Goal: Task Accomplishment & Management: Use online tool/utility

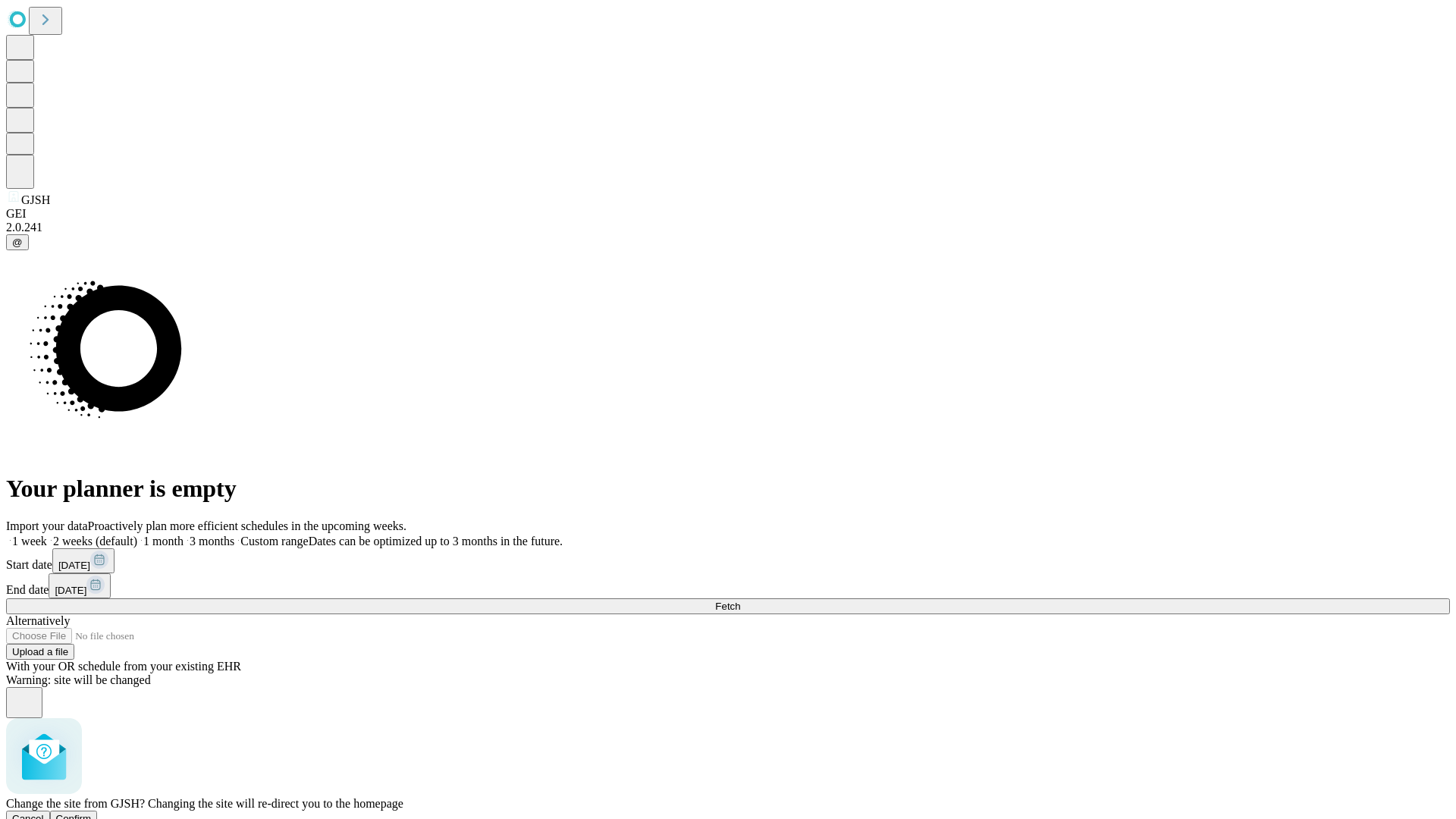
click at [92, 813] on span "Confirm" at bounding box center [74, 818] width 36 height 11
click at [47, 534] on label "1 week" at bounding box center [27, 541] width 41 height 13
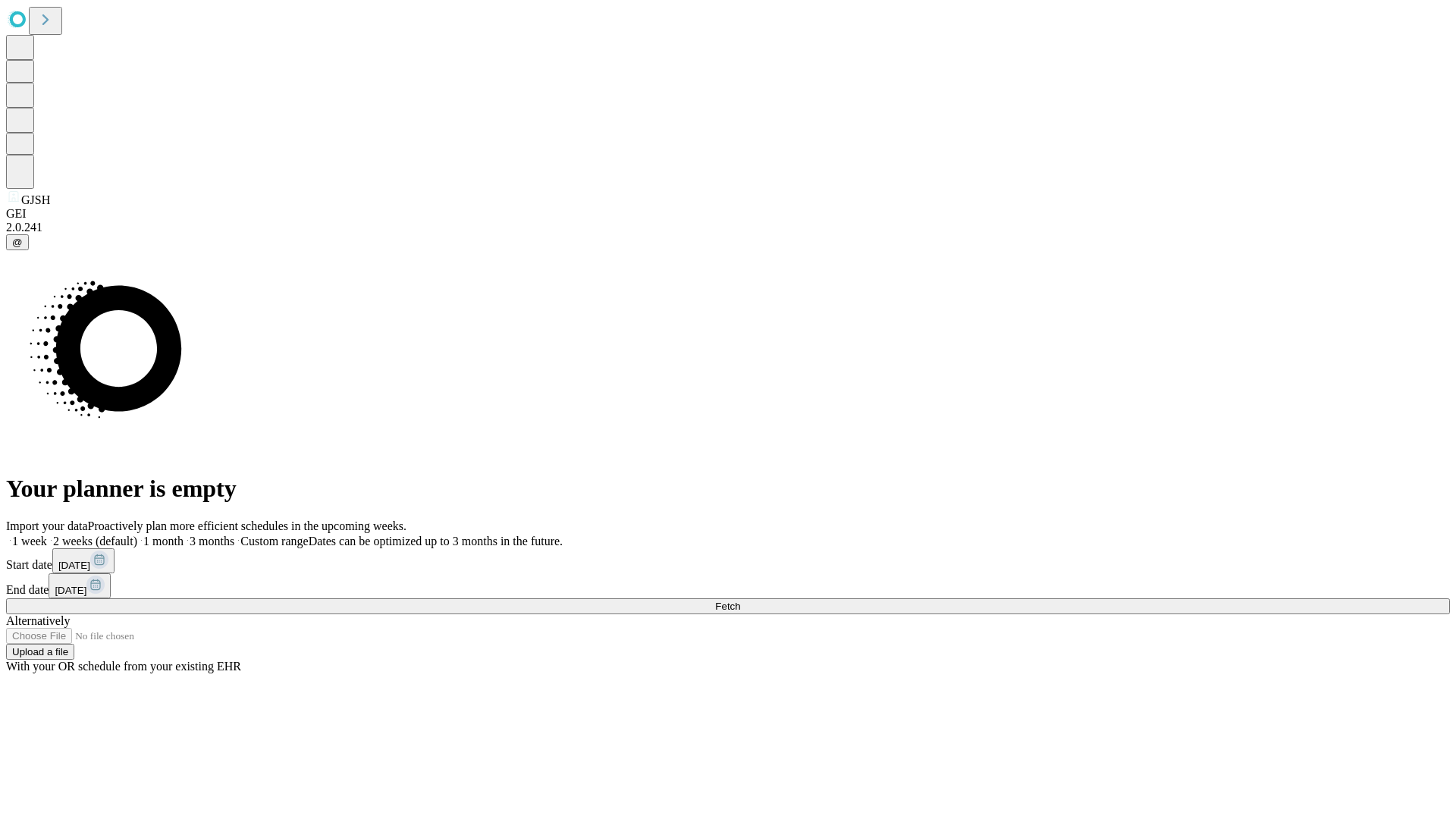
click at [740, 601] on span "Fetch" at bounding box center [727, 606] width 25 height 11
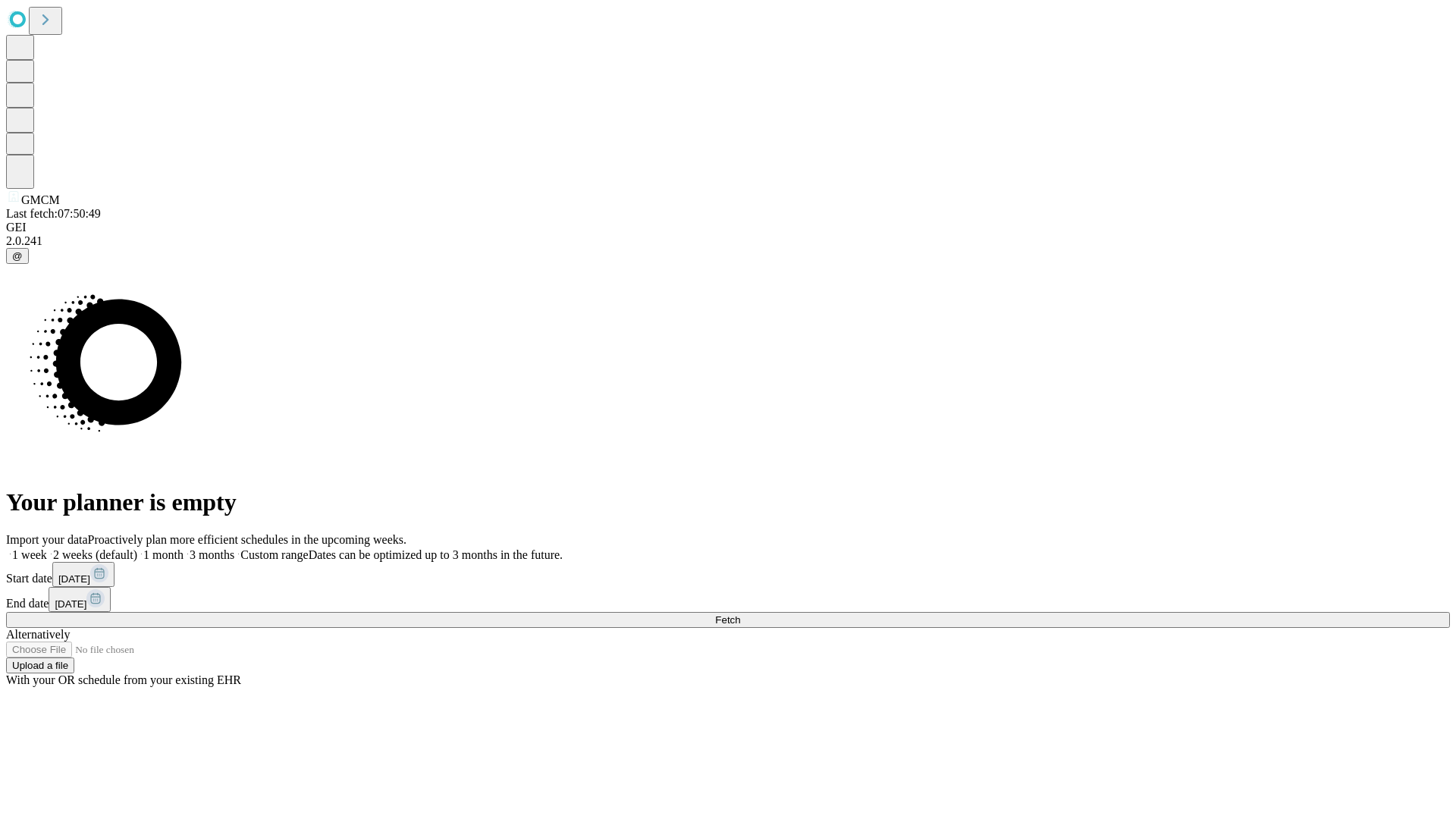
click at [47, 548] on label "1 week" at bounding box center [27, 555] width 41 height 13
click at [740, 614] on span "Fetch" at bounding box center [727, 620] width 25 height 11
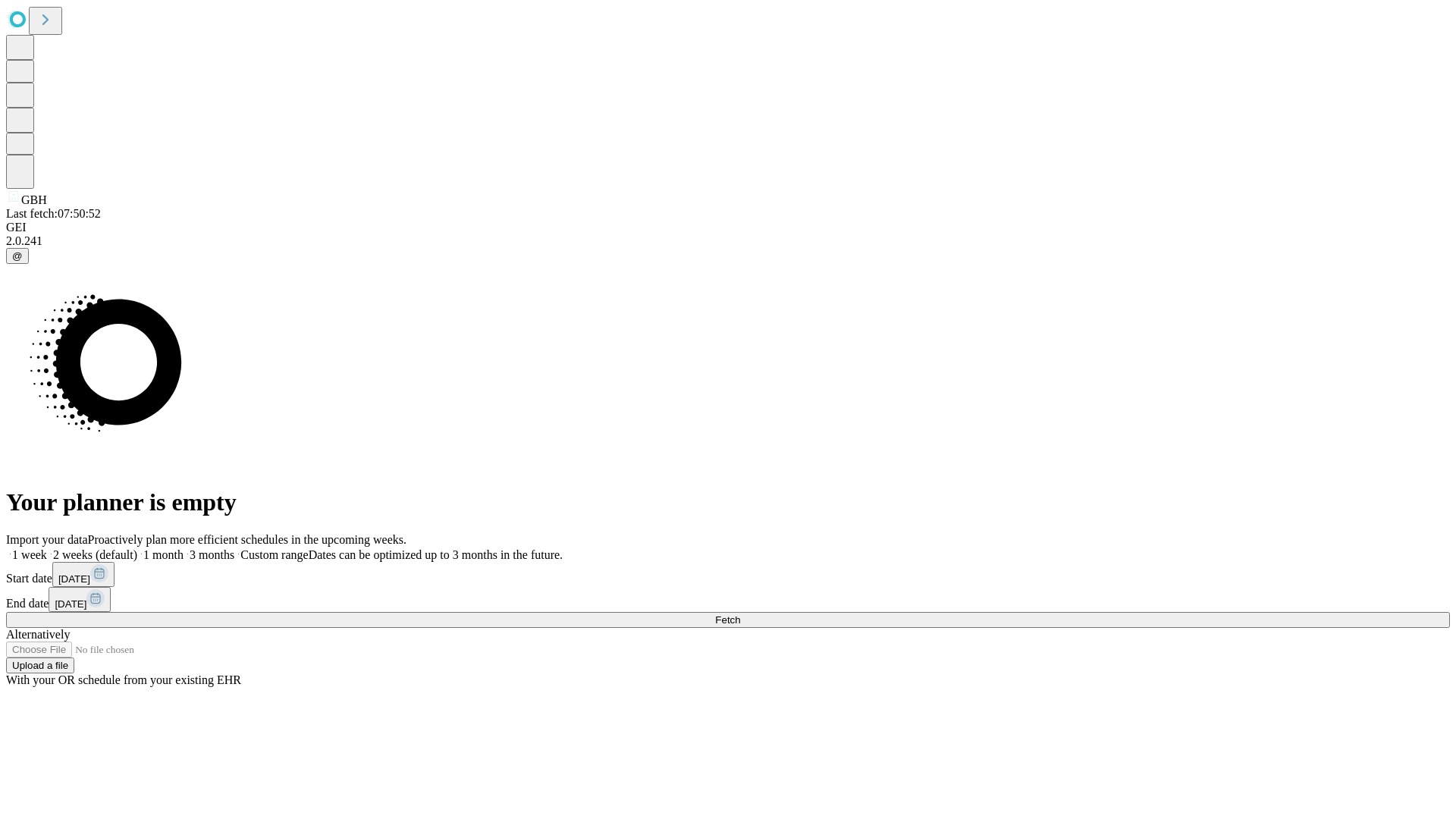
click at [47, 548] on label "1 week" at bounding box center [27, 555] width 41 height 13
click at [740, 614] on span "Fetch" at bounding box center [727, 620] width 25 height 11
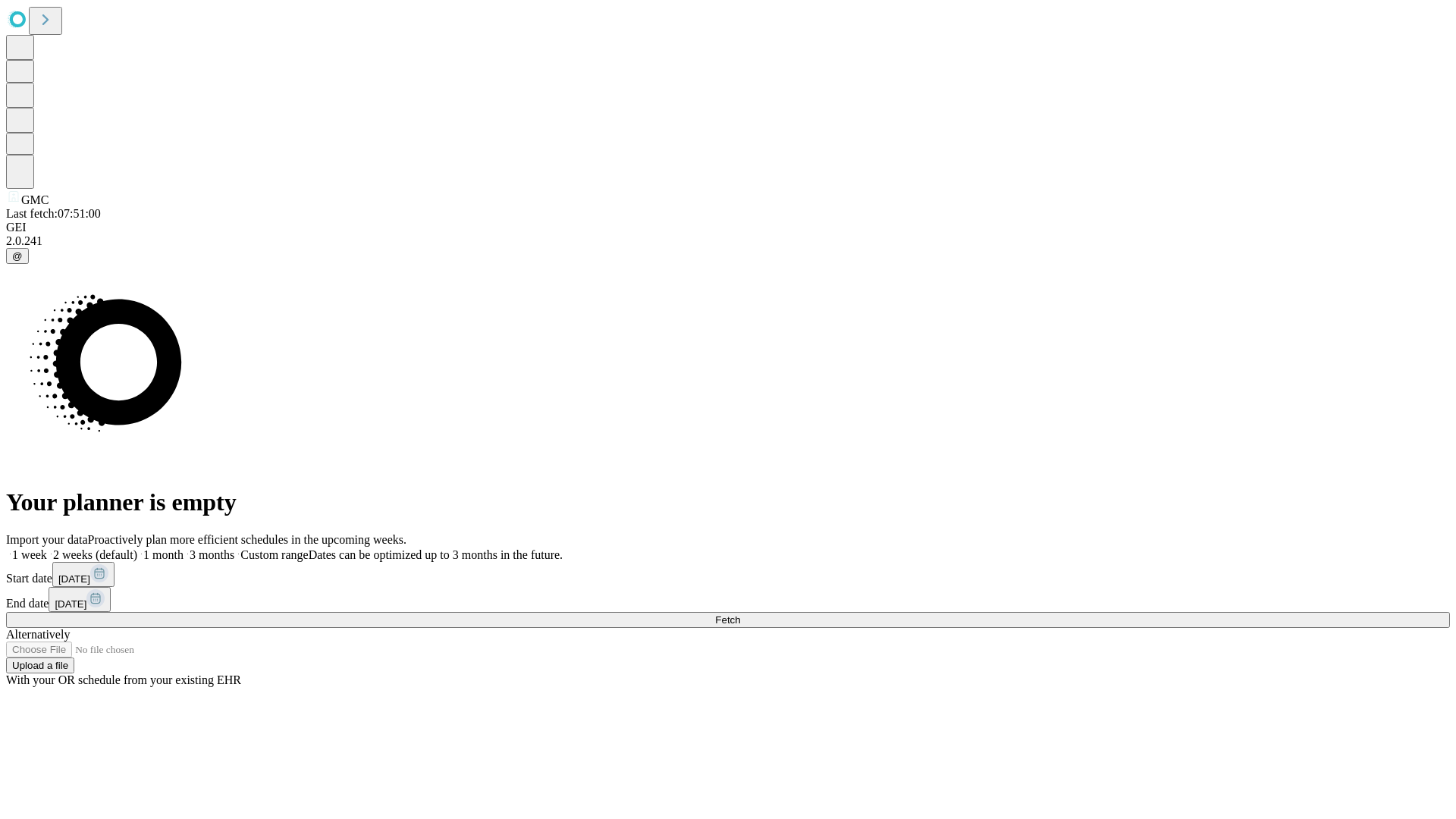
click at [47, 548] on label "1 week" at bounding box center [27, 555] width 41 height 13
click at [740, 614] on span "Fetch" at bounding box center [727, 620] width 25 height 11
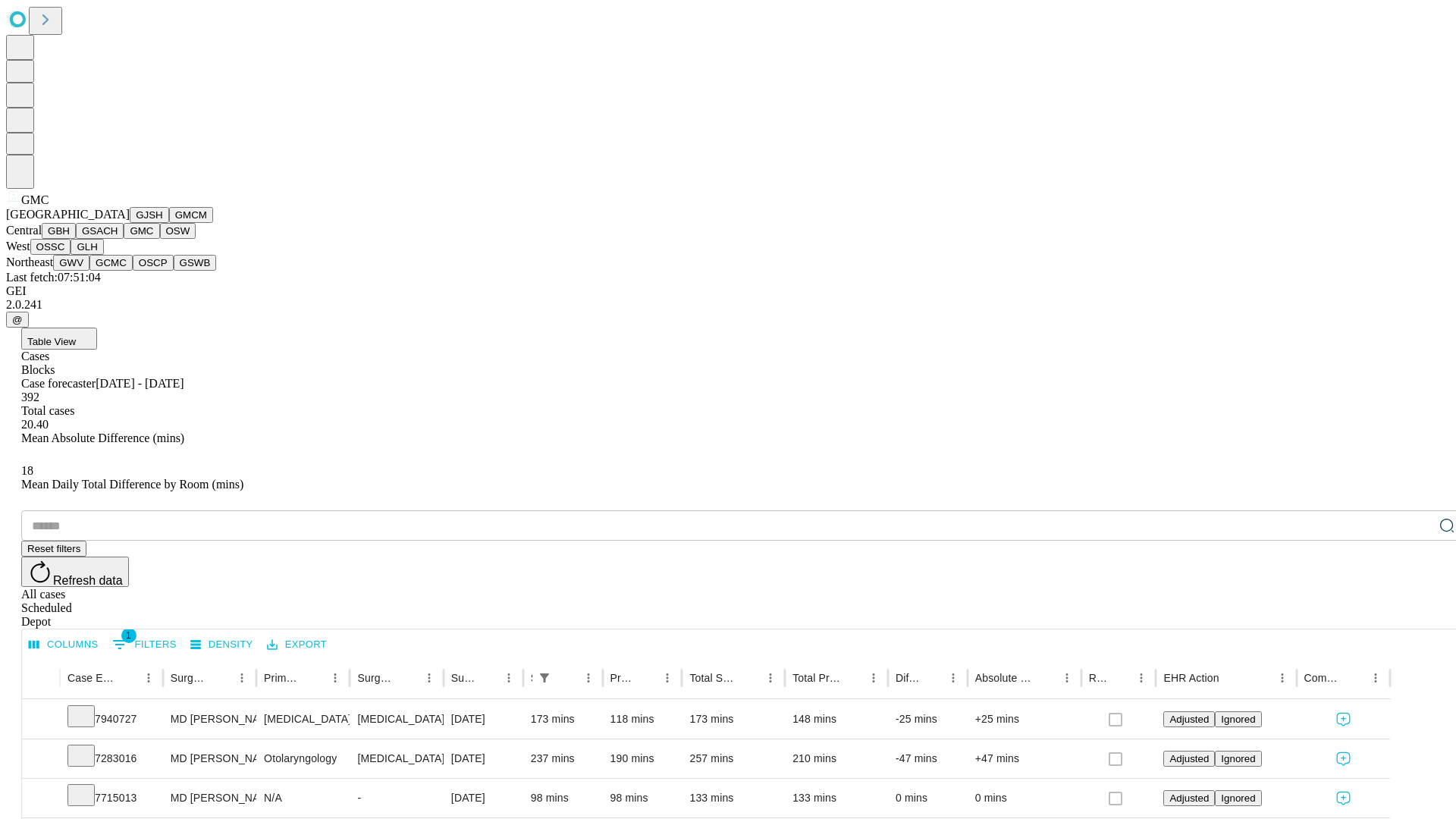
click at [160, 239] on button "OSW" at bounding box center [179, 230] width 37 height 16
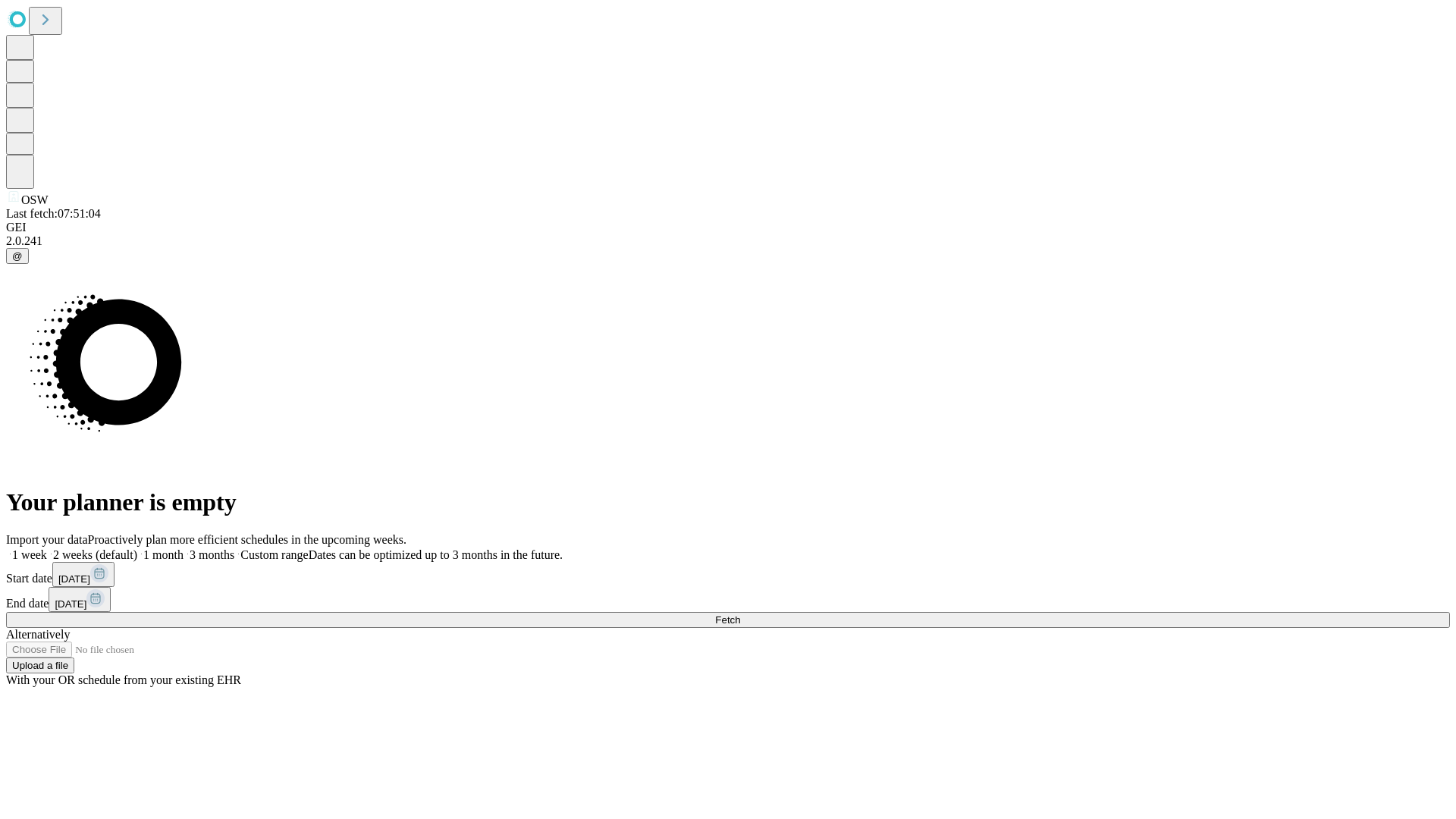
click at [47, 548] on label "1 week" at bounding box center [27, 555] width 41 height 13
click at [740, 614] on span "Fetch" at bounding box center [727, 620] width 25 height 11
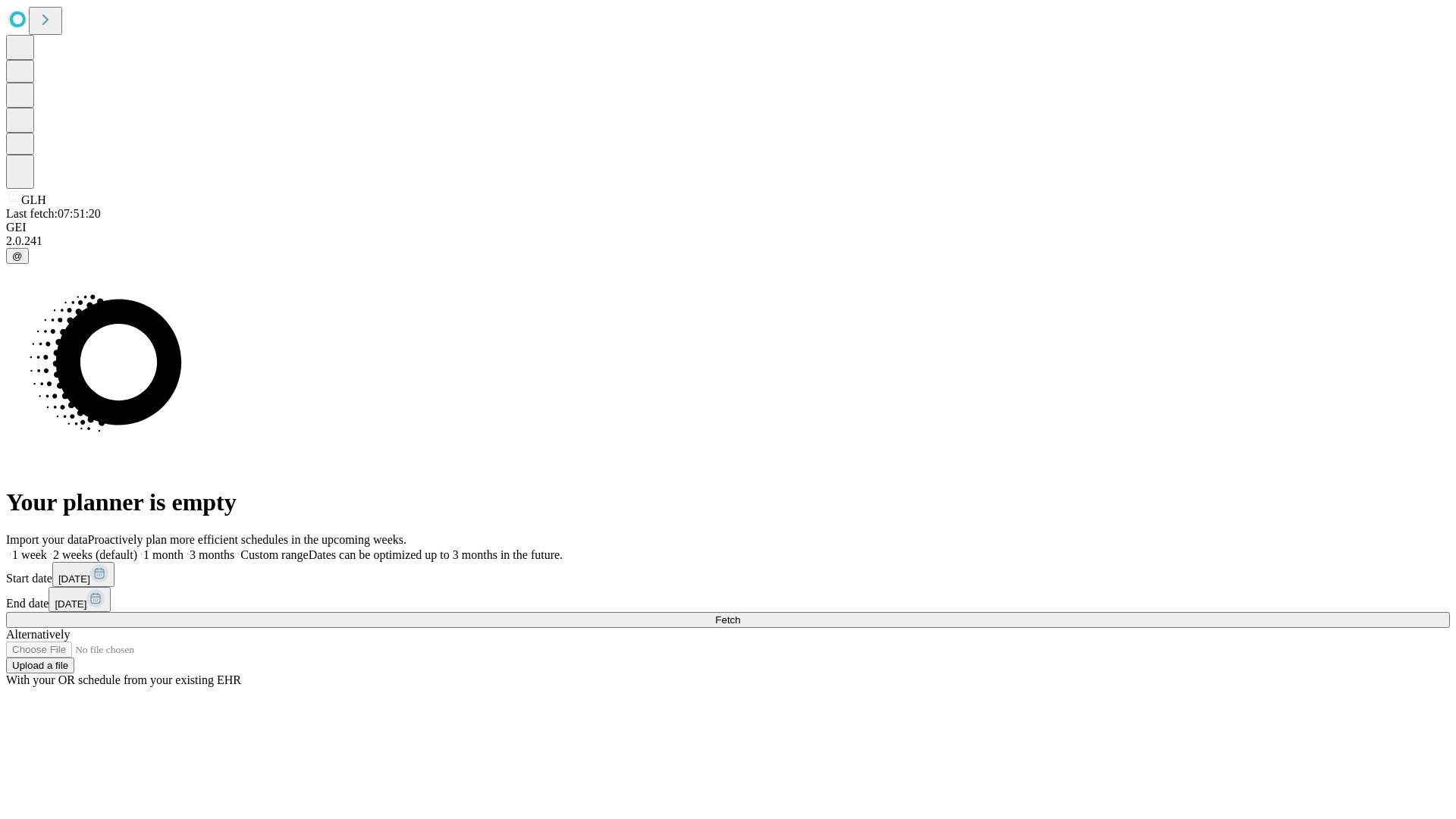
click at [47, 548] on label "1 week" at bounding box center [27, 555] width 41 height 13
click at [740, 614] on span "Fetch" at bounding box center [727, 620] width 25 height 11
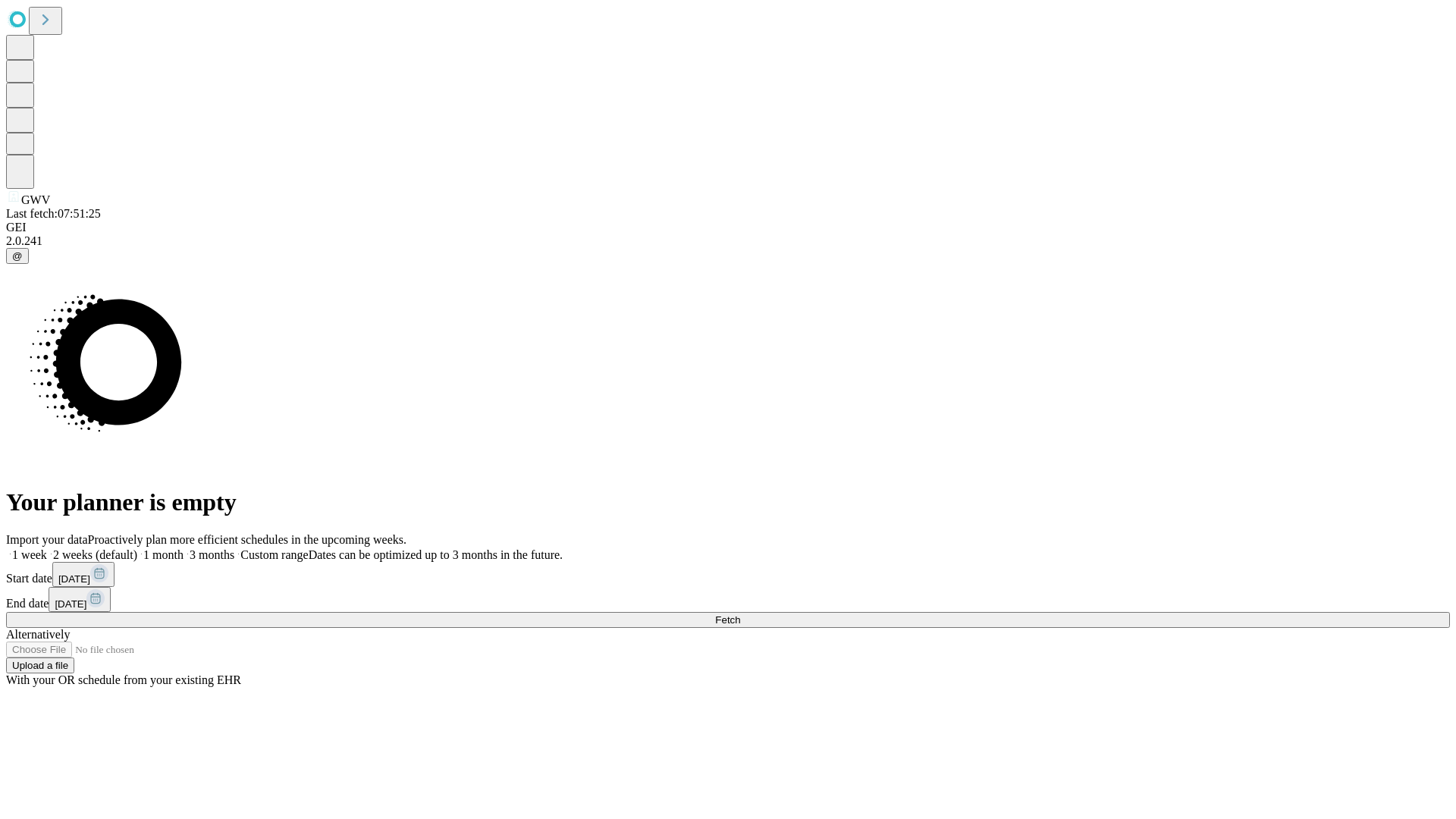
click at [47, 548] on label "1 week" at bounding box center [27, 555] width 41 height 13
click at [740, 614] on span "Fetch" at bounding box center [727, 620] width 25 height 11
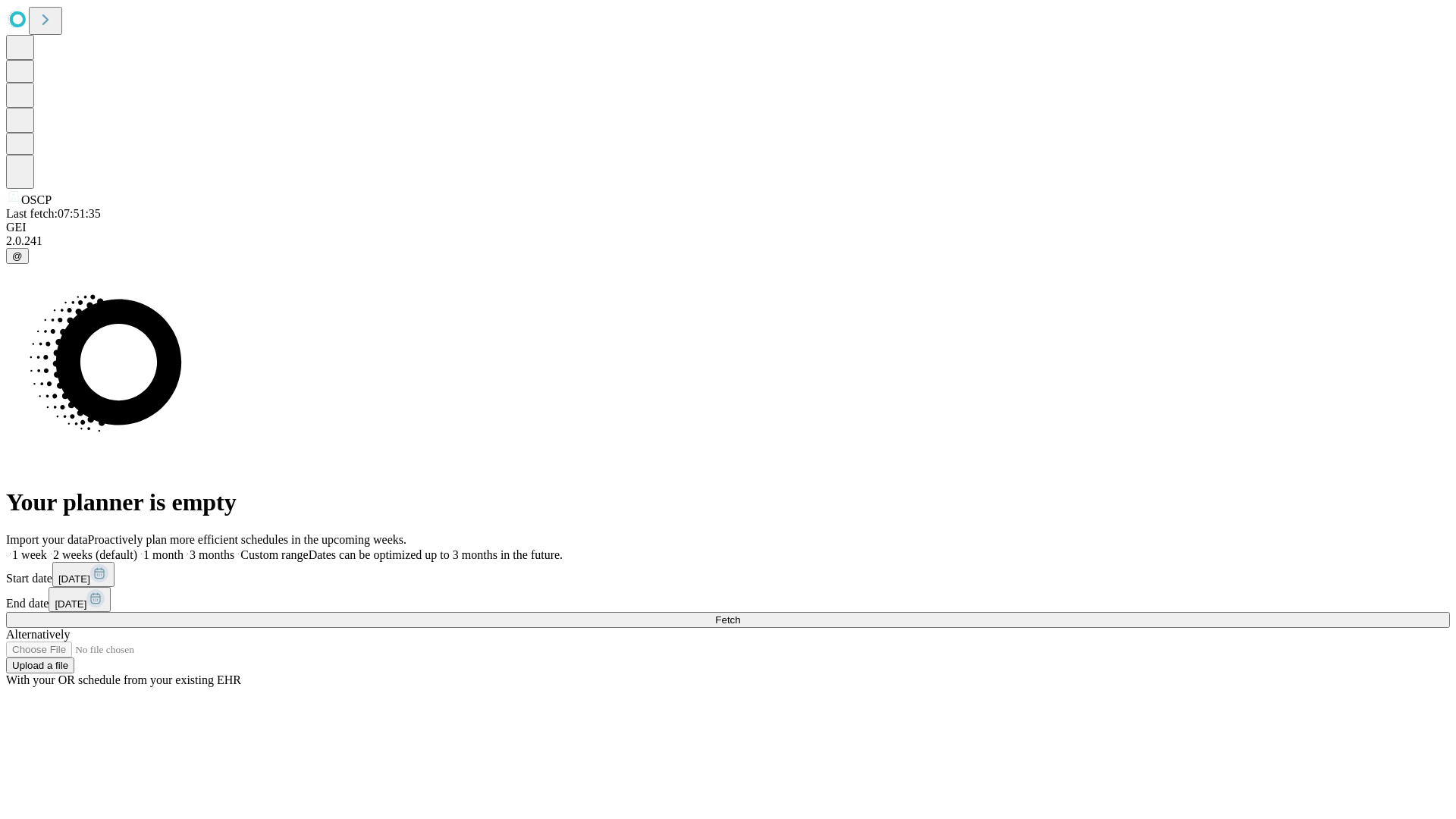
click at [47, 548] on label "1 week" at bounding box center [27, 555] width 41 height 13
click at [740, 614] on span "Fetch" at bounding box center [727, 620] width 25 height 11
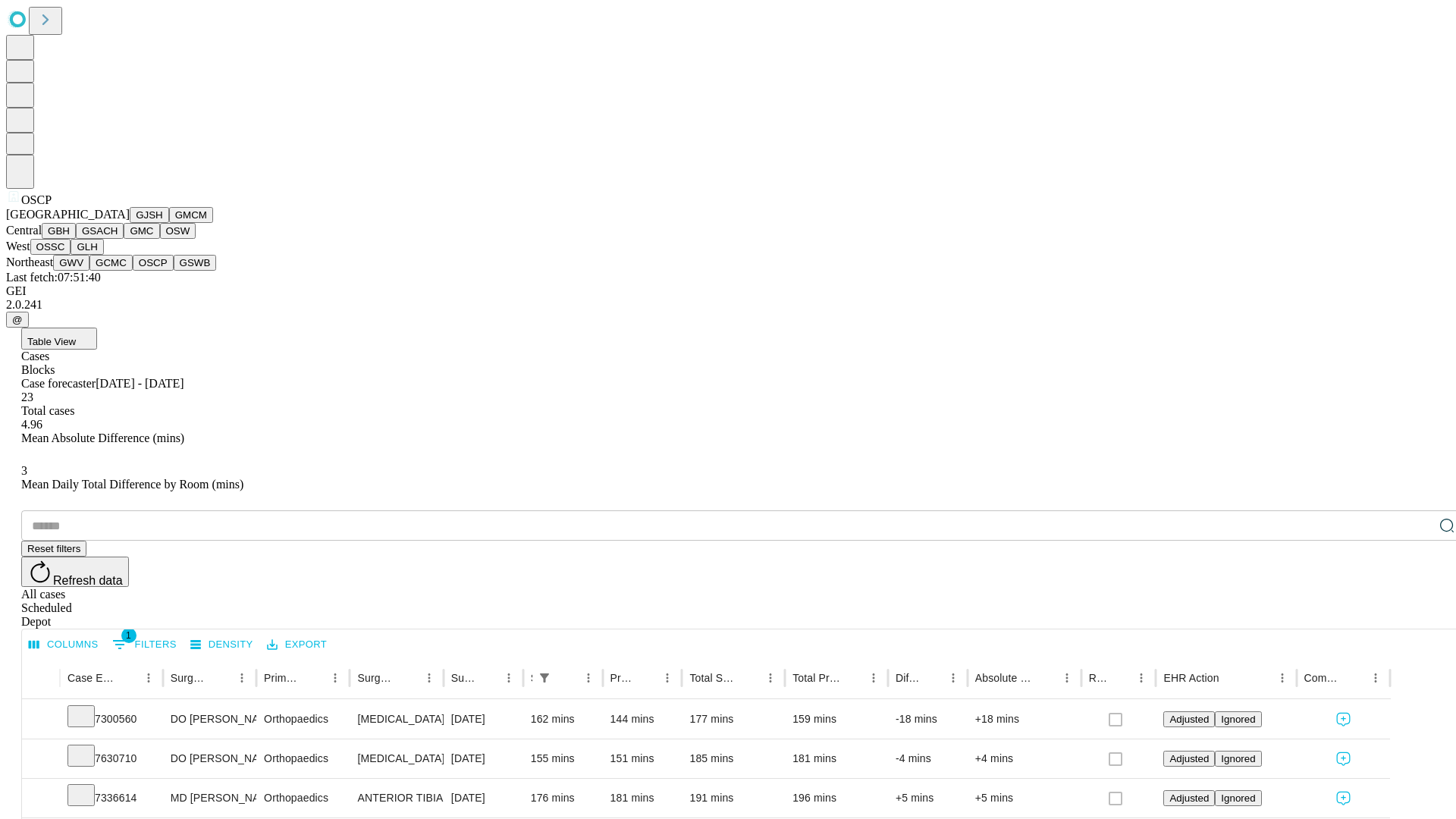
click at [174, 271] on button "GSWB" at bounding box center [195, 263] width 43 height 16
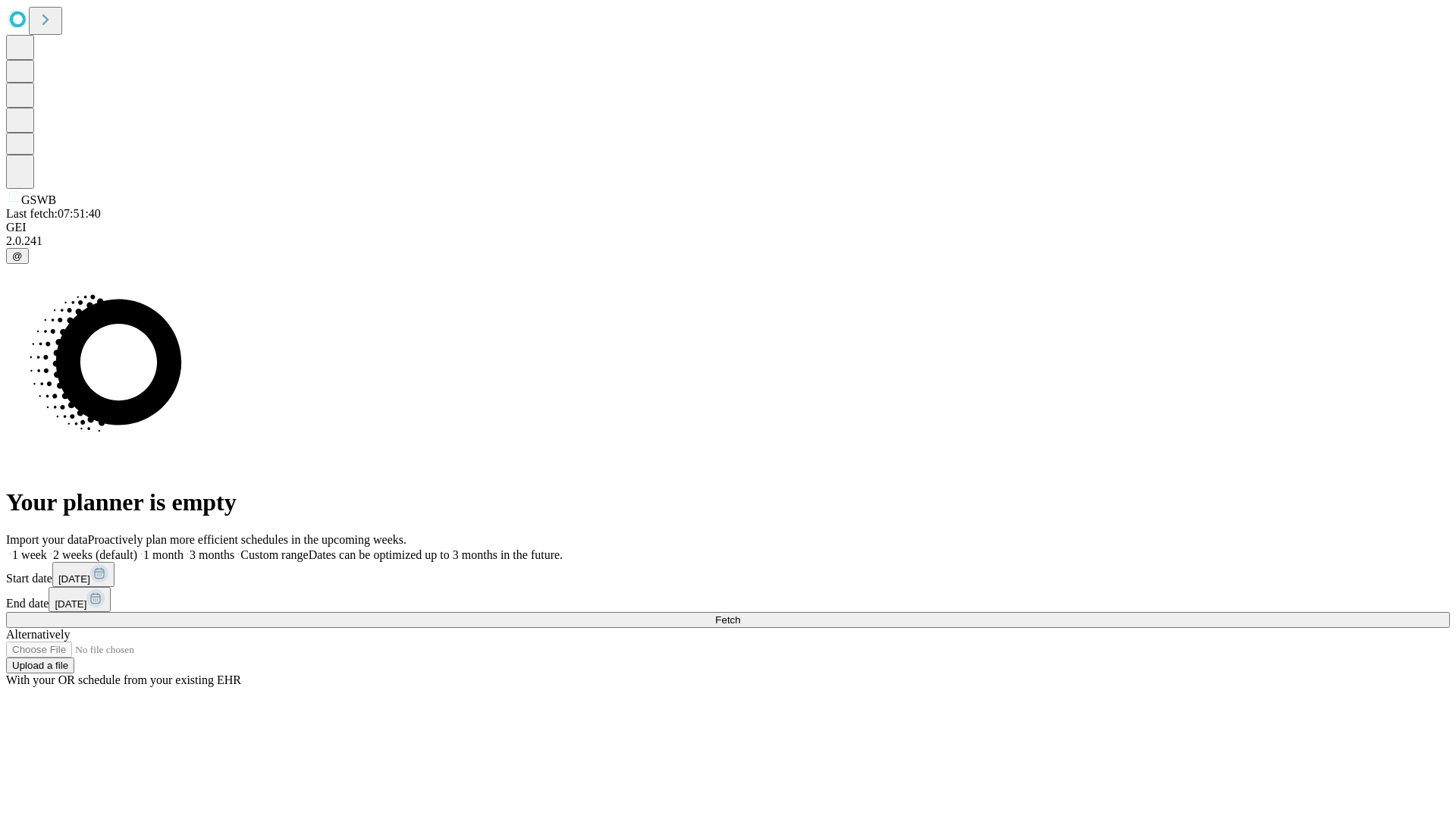
click at [47, 548] on label "1 week" at bounding box center [27, 555] width 41 height 13
click at [740, 614] on span "Fetch" at bounding box center [727, 620] width 25 height 11
